Goal: Task Accomplishment & Management: Manage account settings

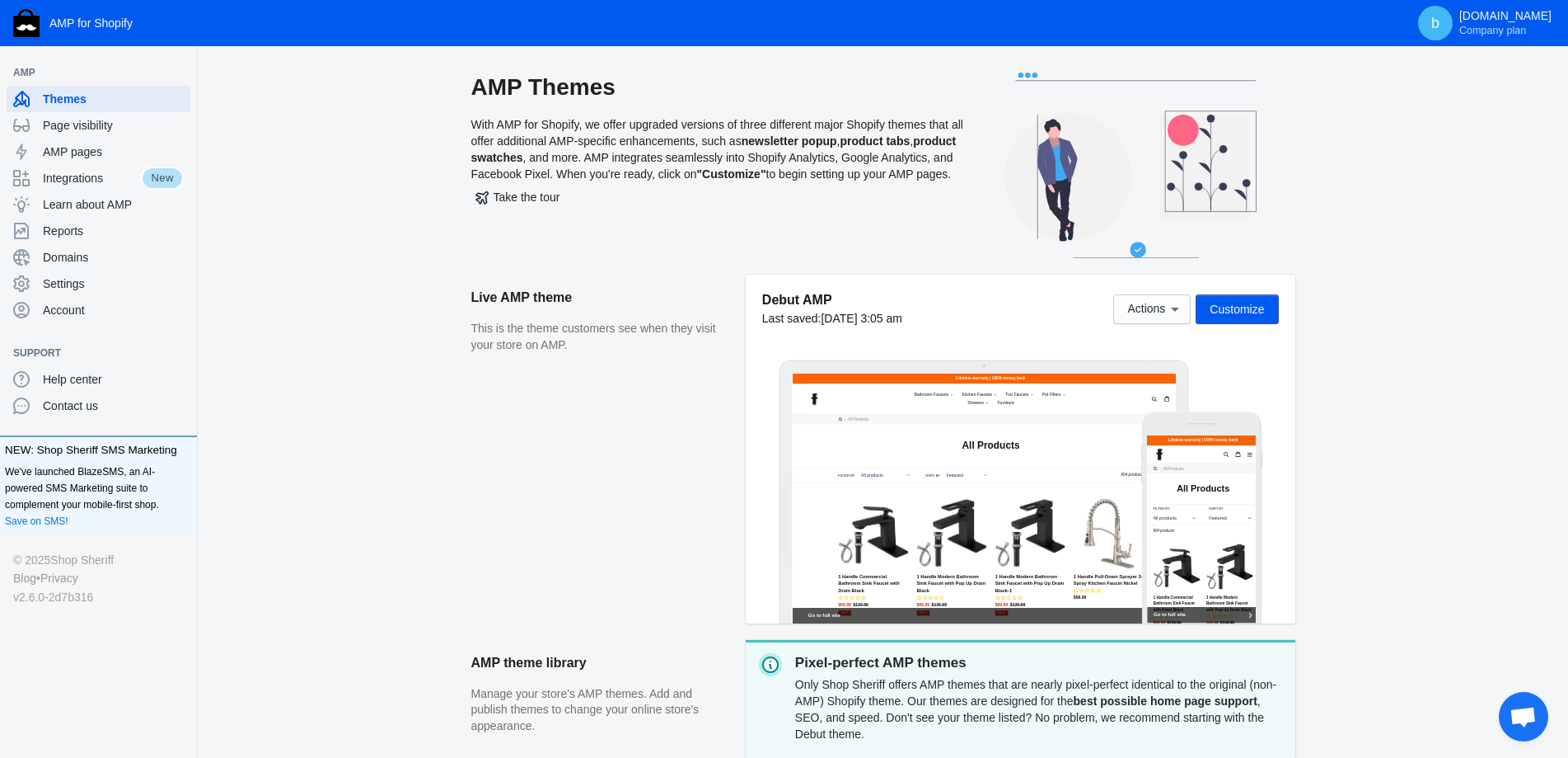
click at [384, 488] on div "AMP Themes With AMP for Shopify, we offer upgraded versions of three different …" at bounding box center [883, 554] width 1370 height 963
click at [115, 290] on span "Settings" at bounding box center [113, 284] width 141 height 16
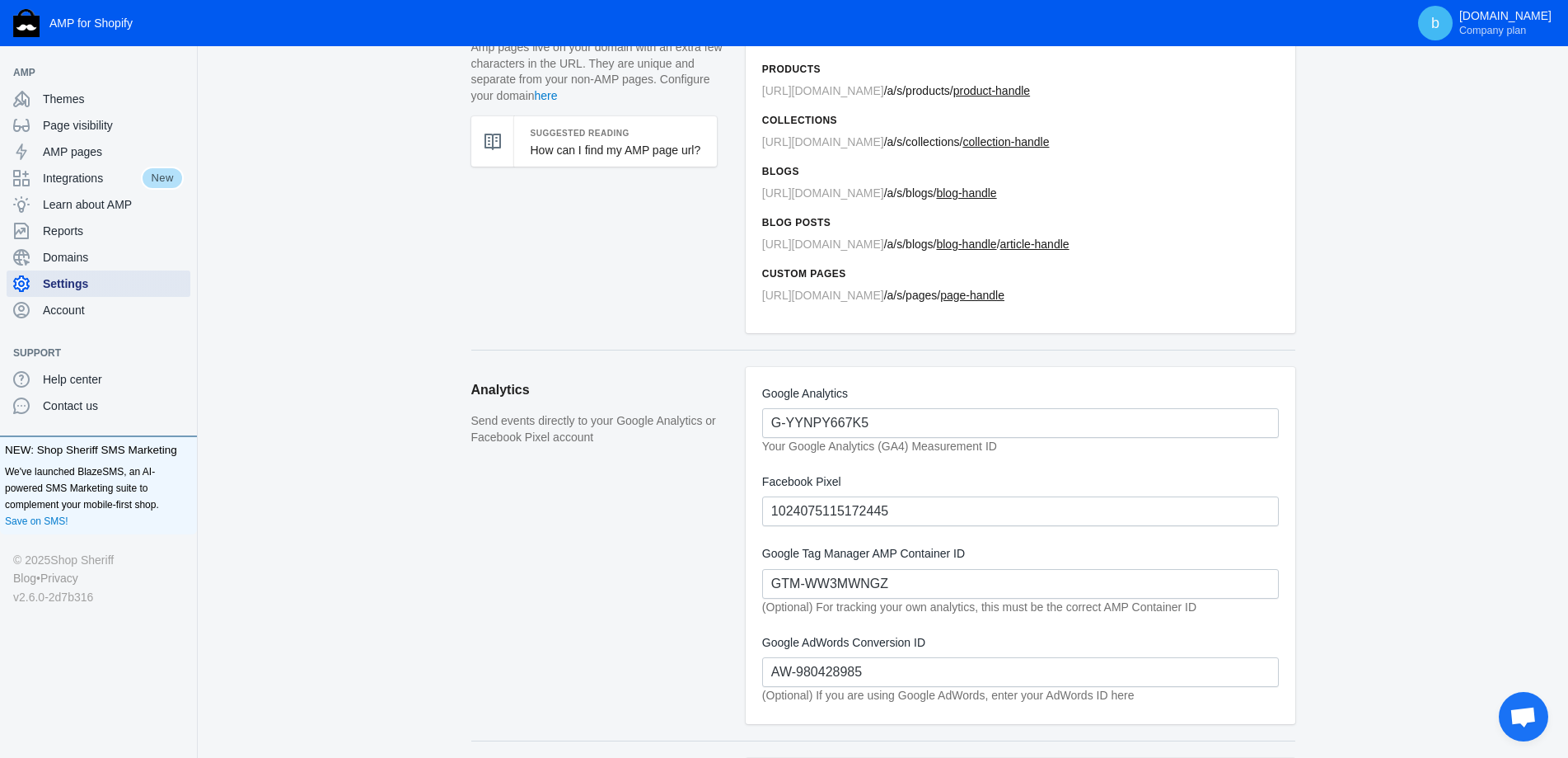
scroll to position [330, 0]
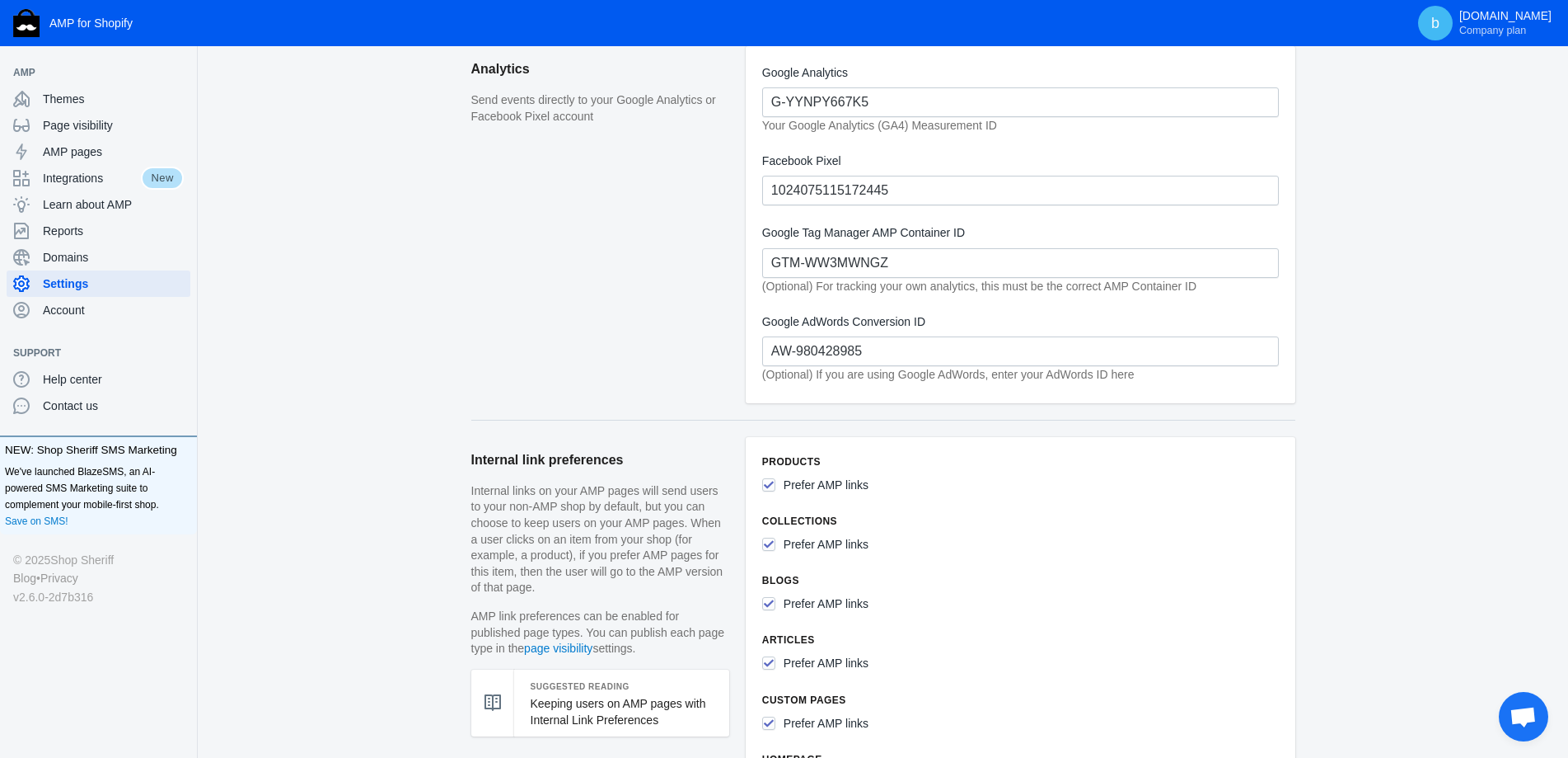
scroll to position [577, 0]
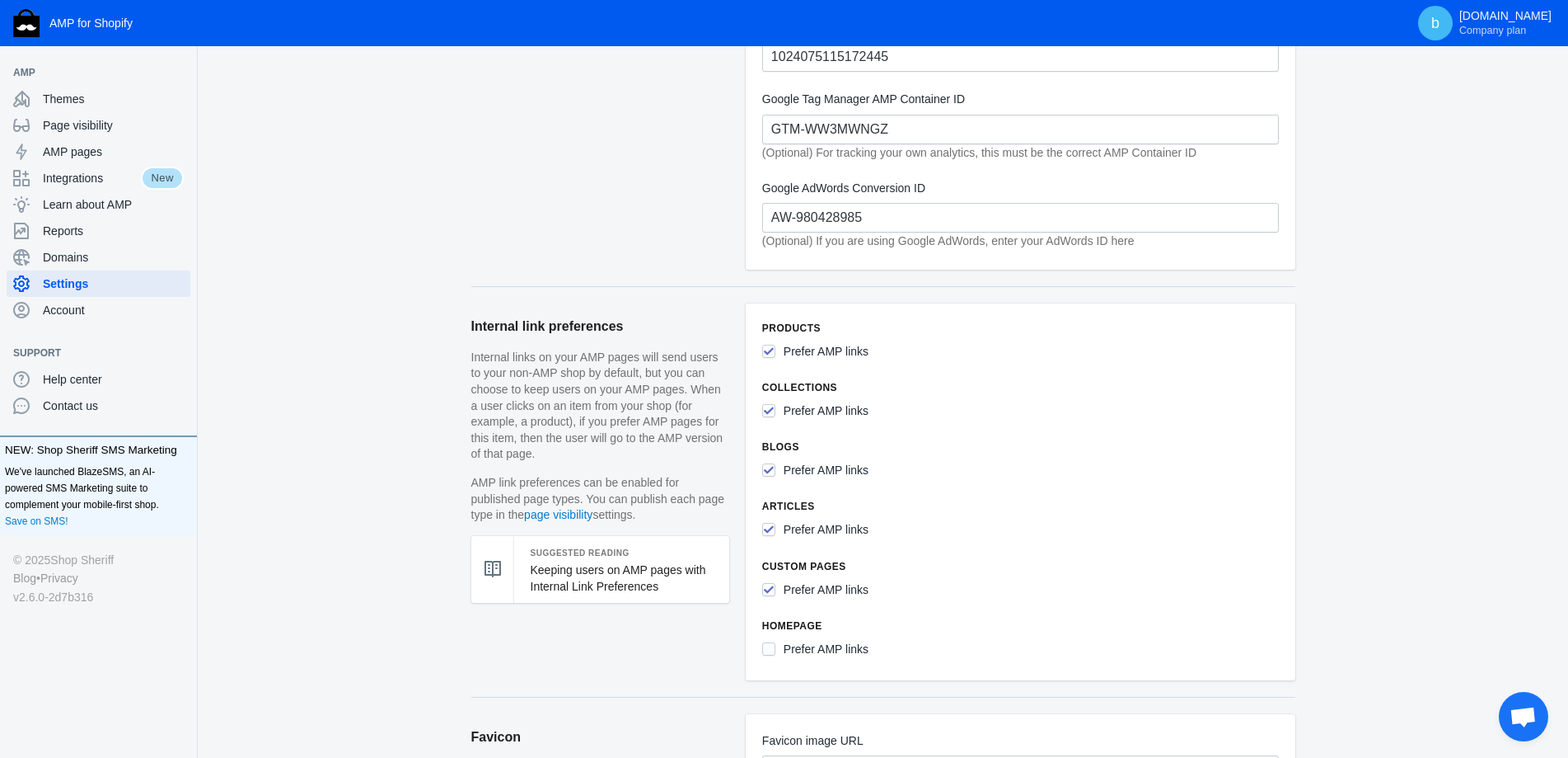
click at [324, 447] on div "Settings AMP URL format Amp pages live on your domain with an extra few charact…" at bounding box center [883, 598] width 1370 height 2206
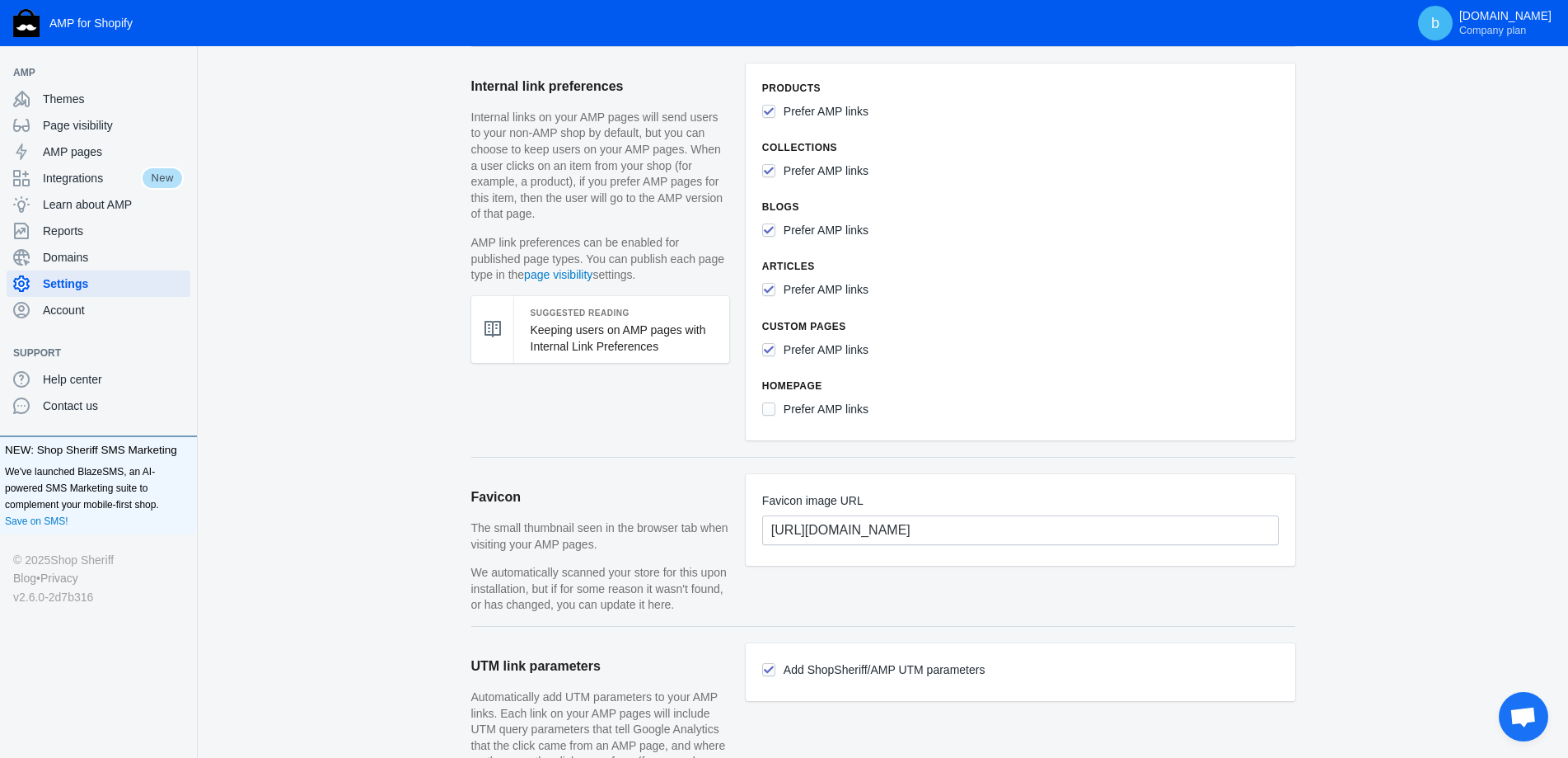
scroll to position [906, 0]
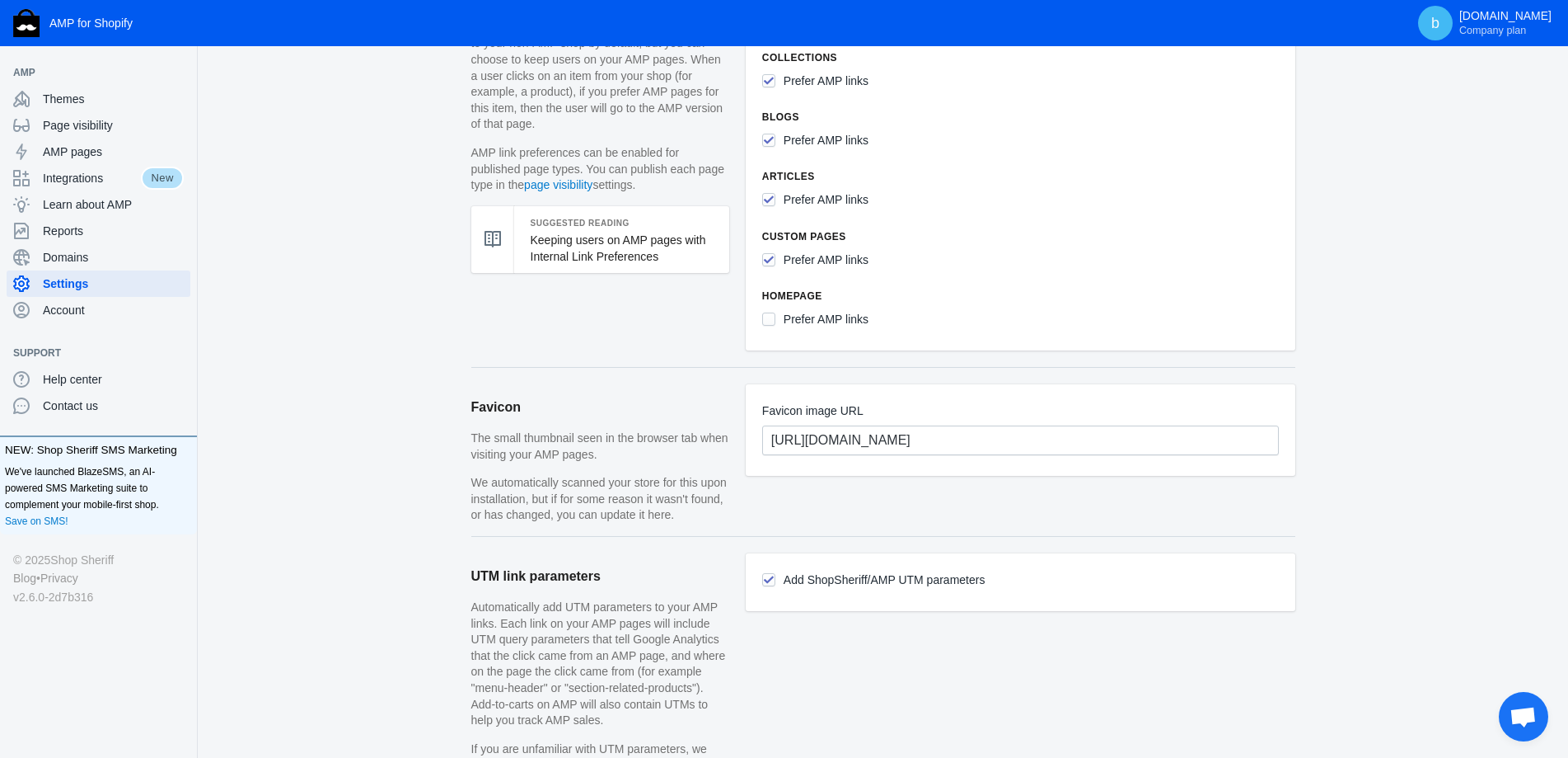
click at [771, 582] on input "Add ShopSheriff/AMP UTM parameters" at bounding box center [769, 580] width 13 height 13
checkbox input "false"
click at [353, 534] on div "Settings AMP URL format Amp pages live on your domain with an extra few charact…" at bounding box center [883, 269] width 1370 height 2206
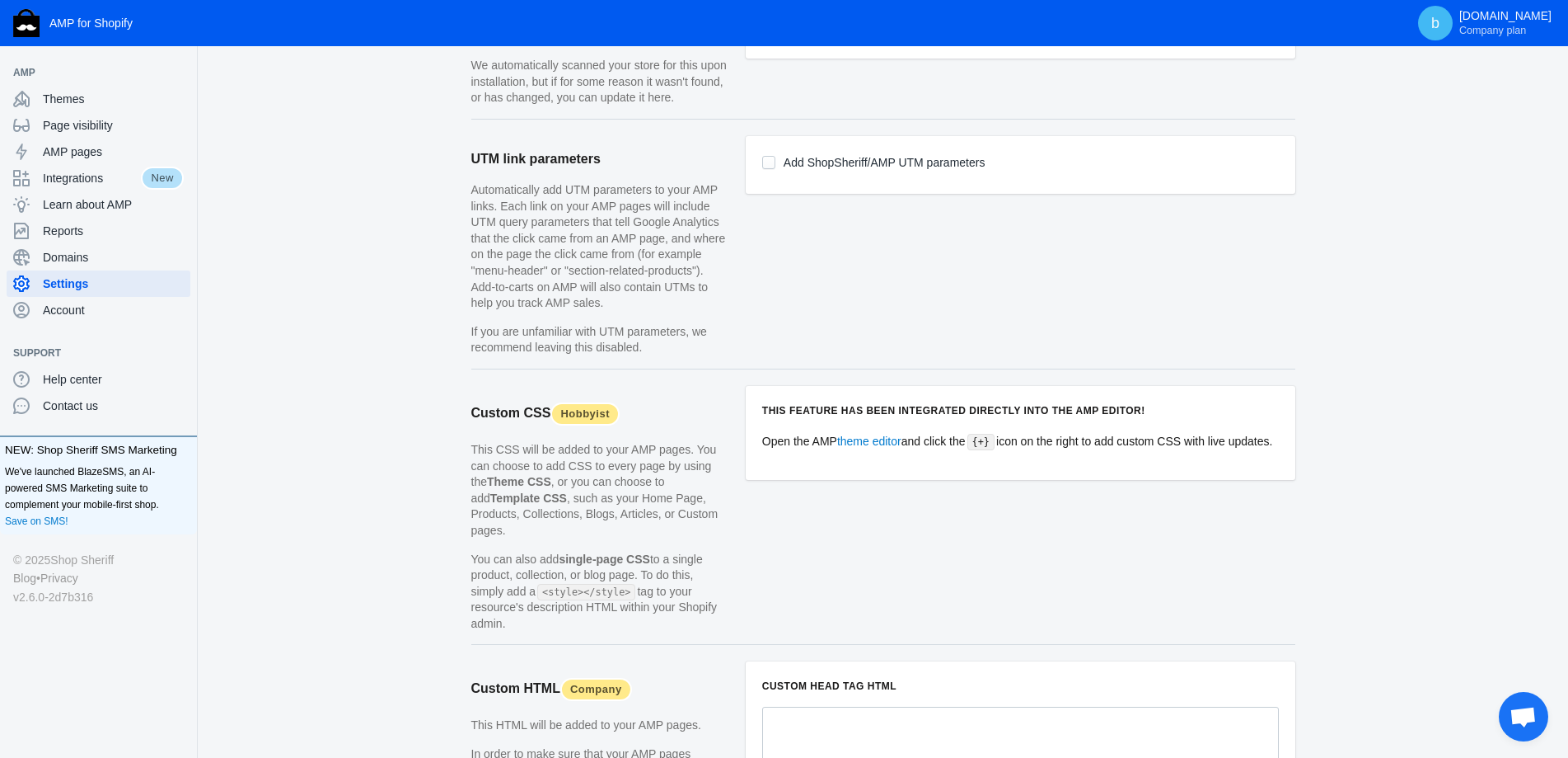
scroll to position [1504, 0]
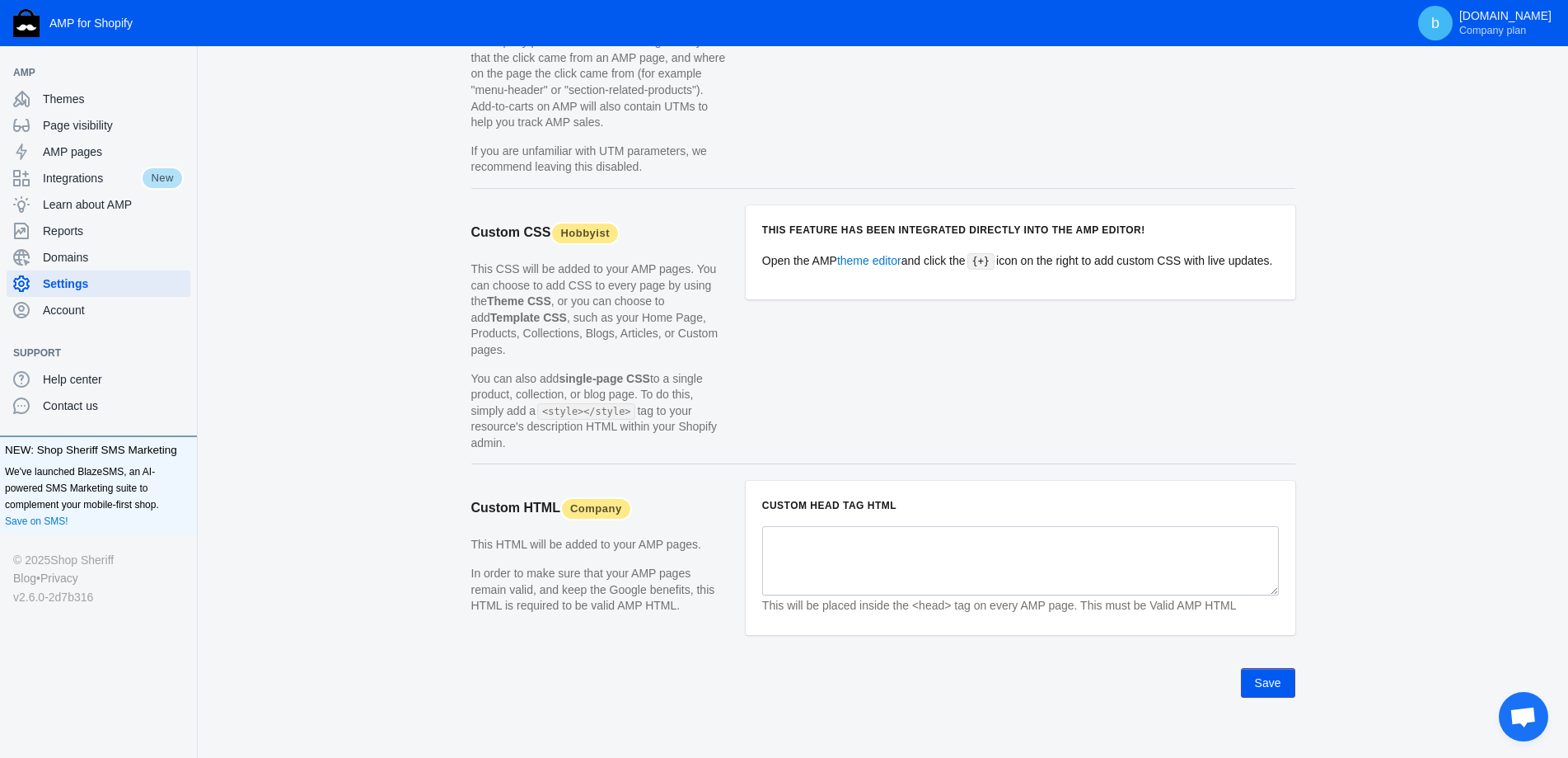
click at [1265, 680] on button "Save" at bounding box center [1268, 683] width 54 height 30
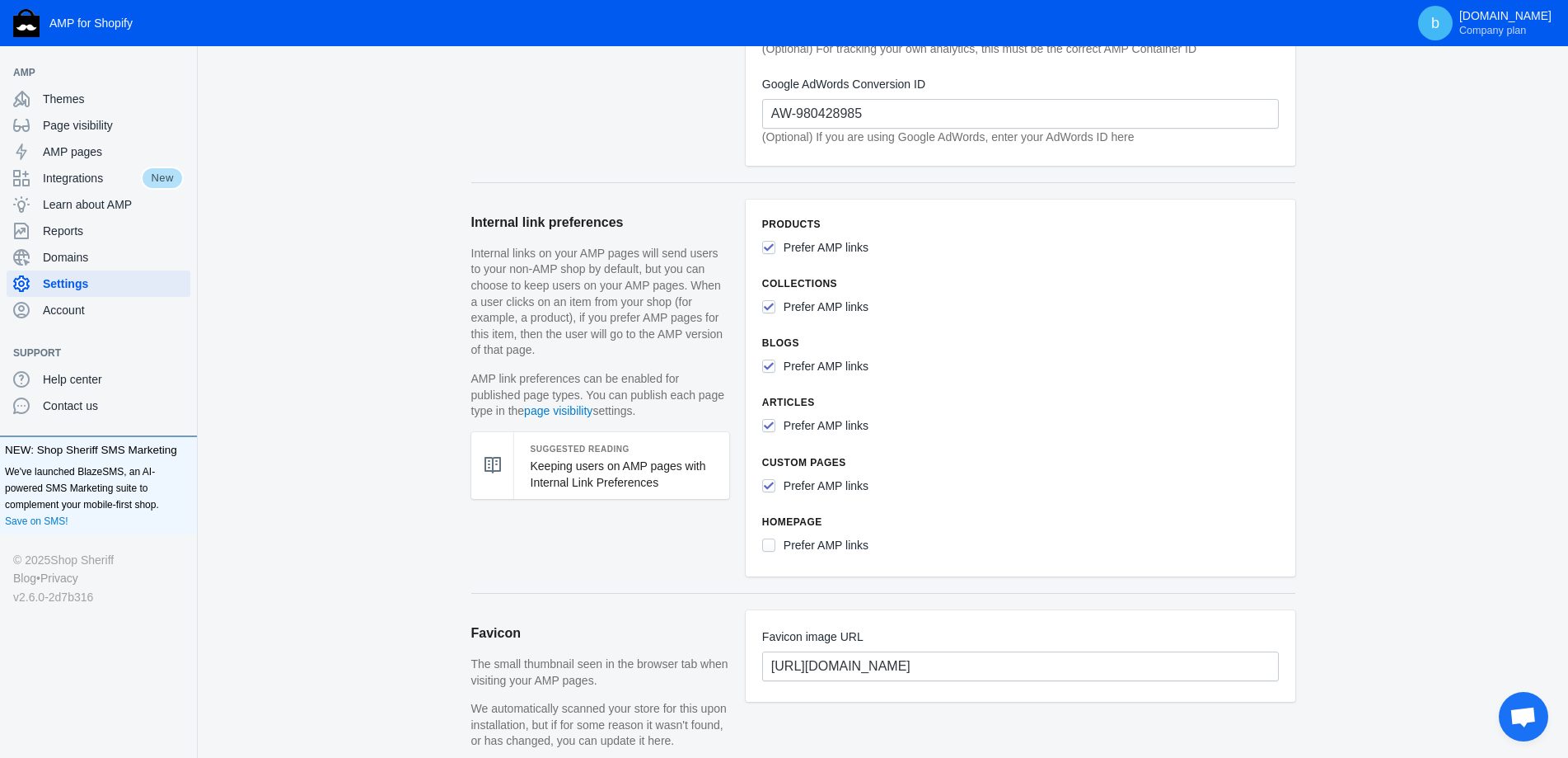
scroll to position [680, 0]
click at [339, 434] on div "Settings AMP URL format Amp pages live on your domain with an extra few charact…" at bounding box center [883, 495] width 1370 height 2206
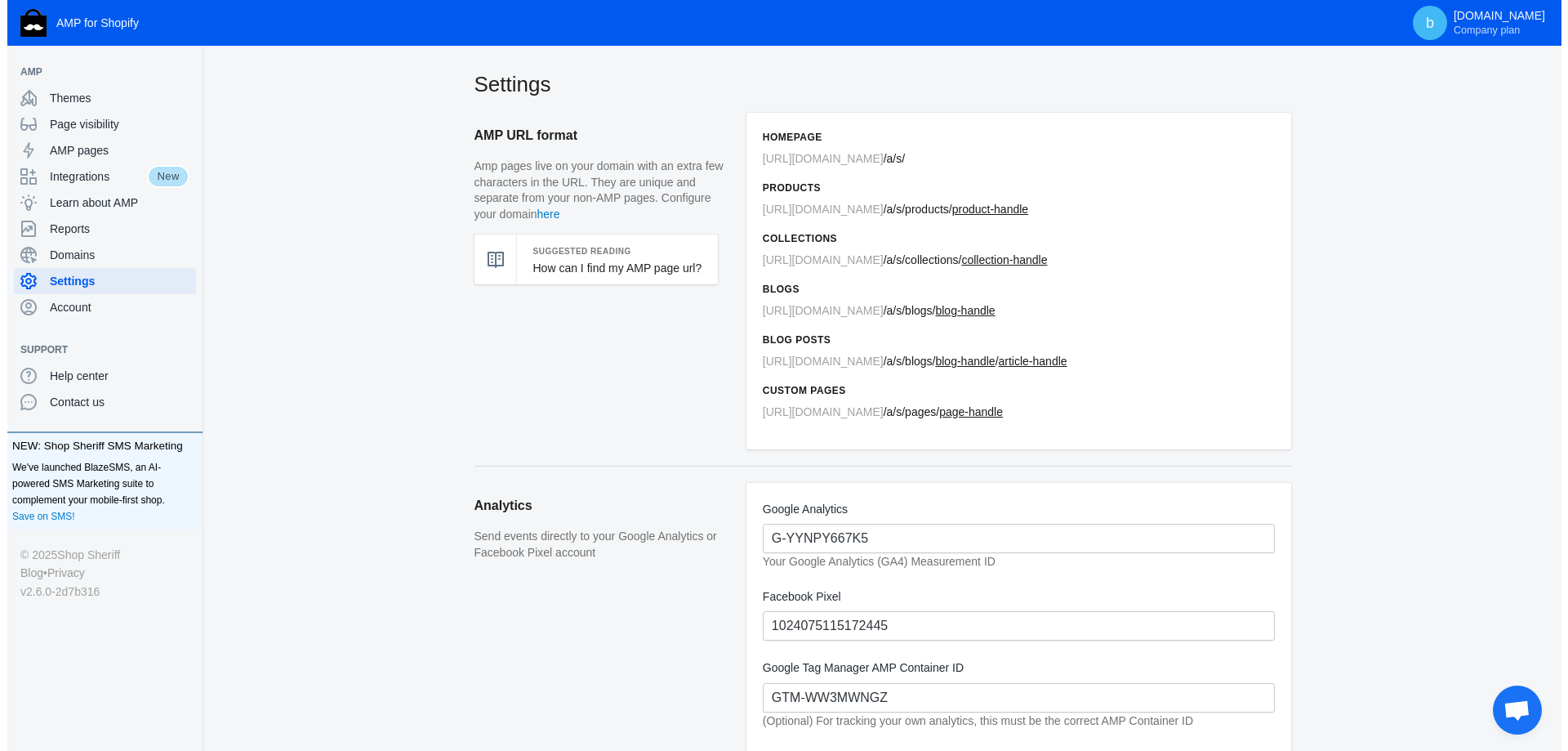
scroll to position [0, 0]
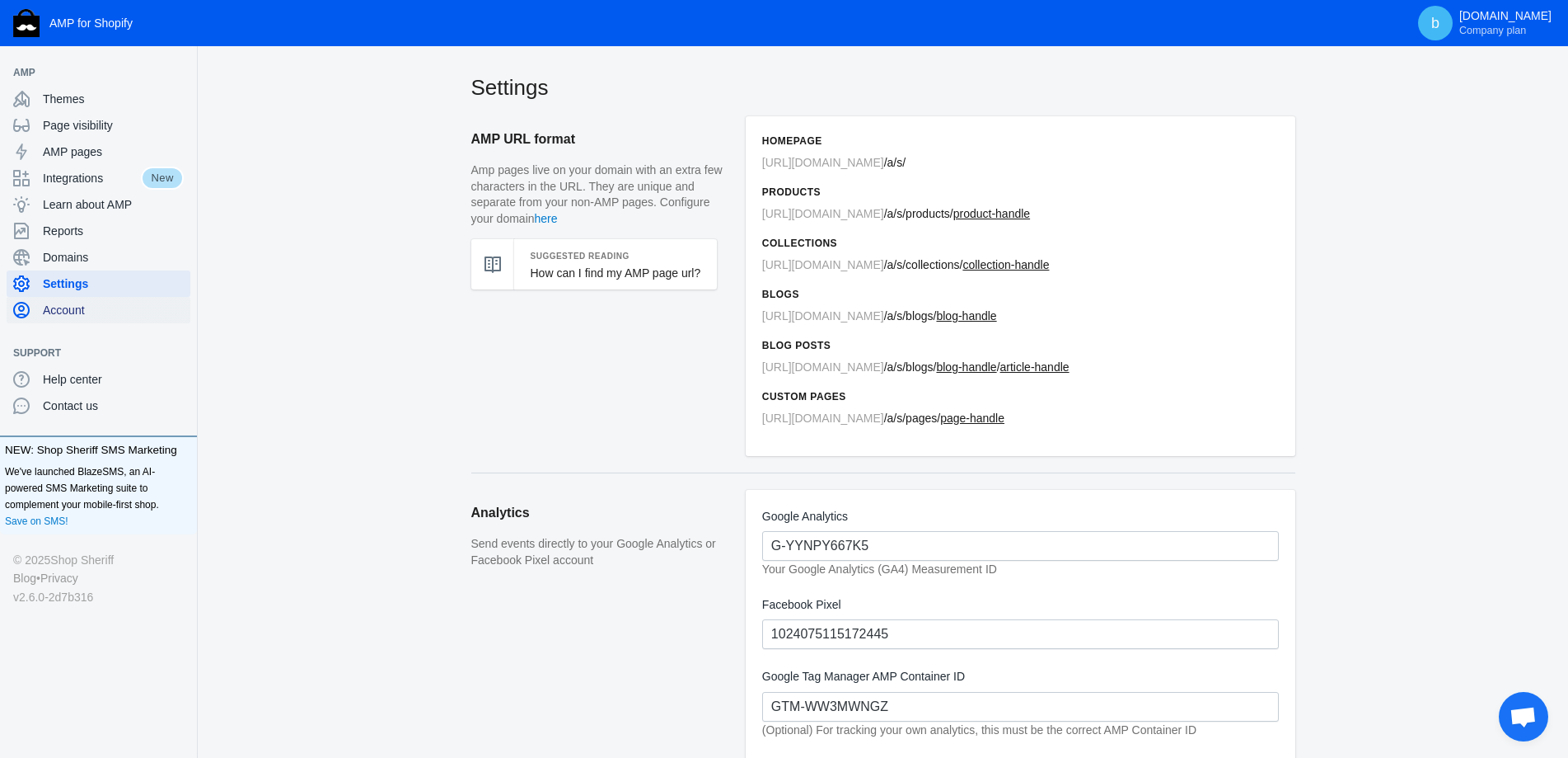
click at [110, 314] on span "Account" at bounding box center [113, 310] width 141 height 16
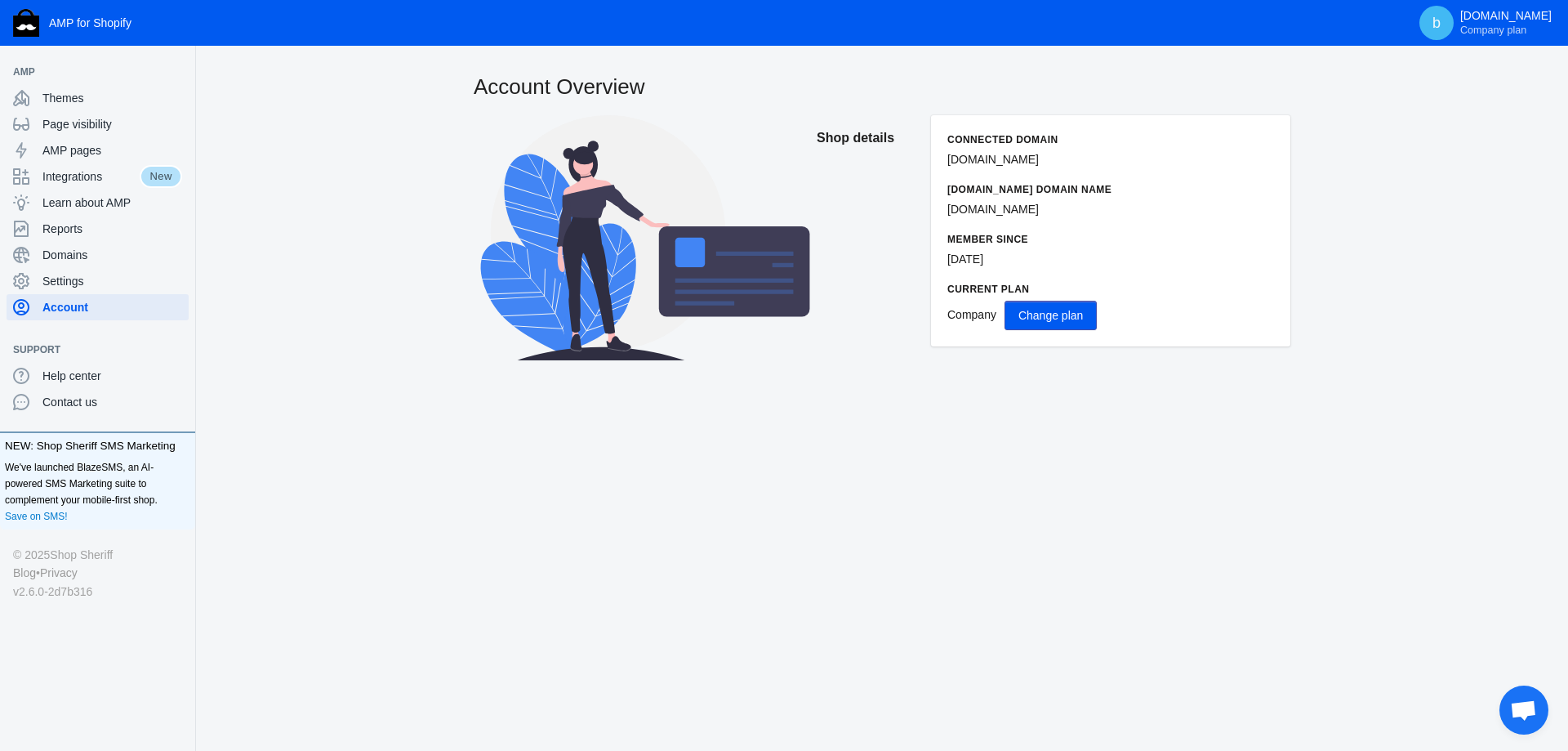
click at [369, 525] on body "AMP for Shopify b [DOMAIN_NAME] Company plan AMP Themes Page visibility AMP pag…" at bounding box center [784, 375] width 1568 height 751
click at [119, 260] on span "Domains" at bounding box center [112, 255] width 140 height 16
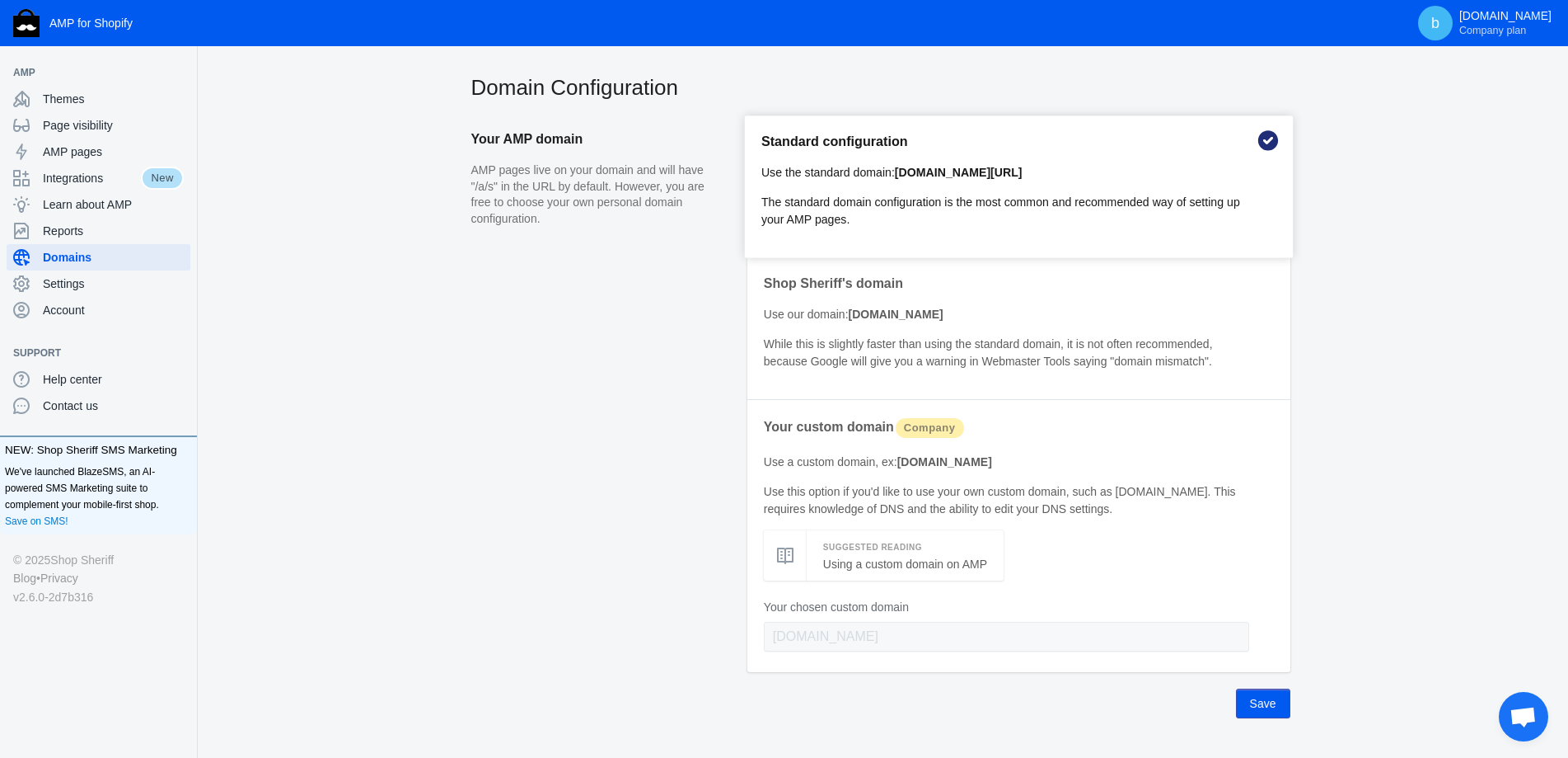
click at [303, 436] on div "Domain Configuration Your AMP domain AMP pages live on your domain and will hav…" at bounding box center [883, 433] width 1370 height 722
click at [75, 229] on span "Reports" at bounding box center [113, 231] width 141 height 16
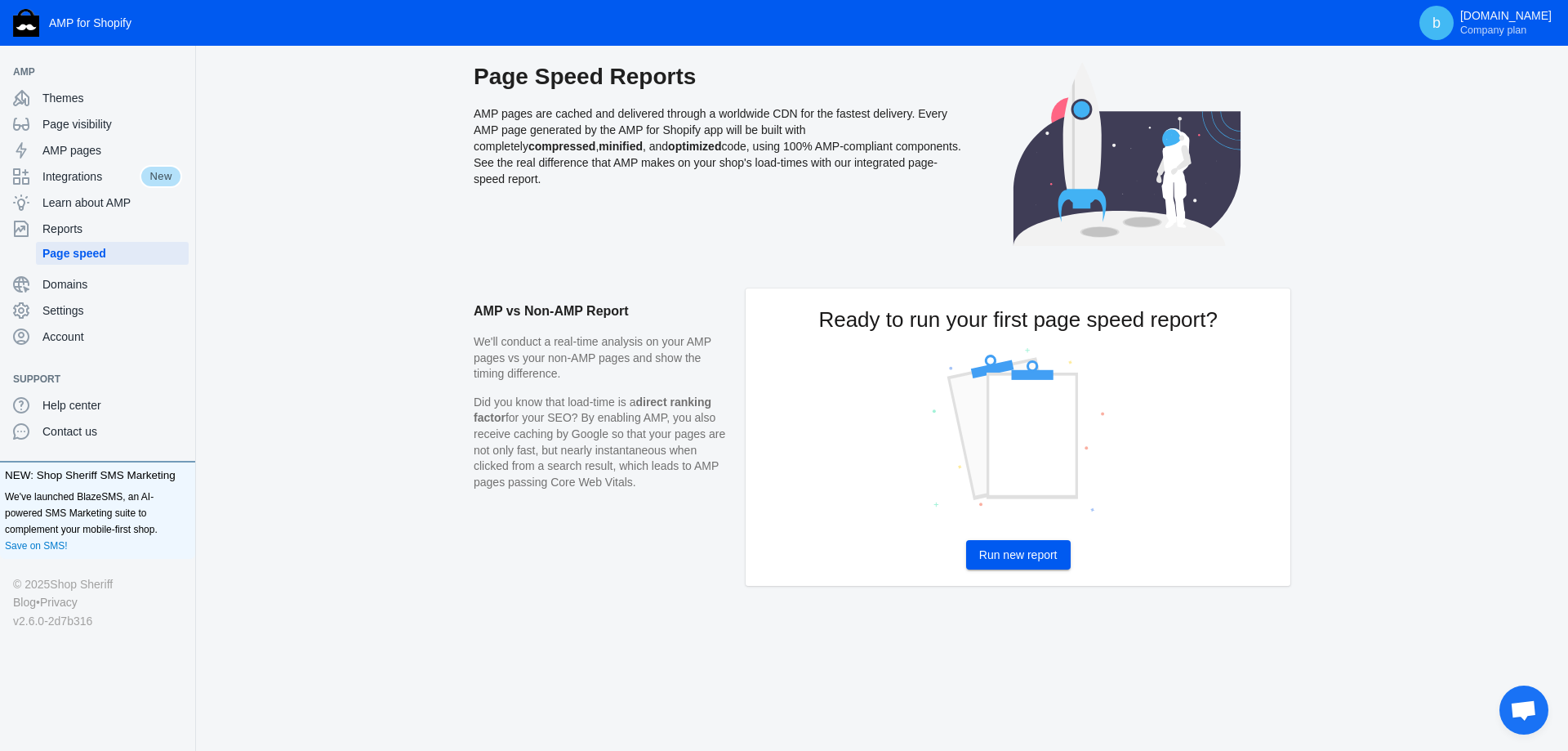
click at [577, 610] on div "AMP vs Non-AMP Report We'll conduct a real-time analysis on your AMP pages vs y…" at bounding box center [882, 483] width 1372 height 389
